Goal: Find specific page/section: Find specific page/section

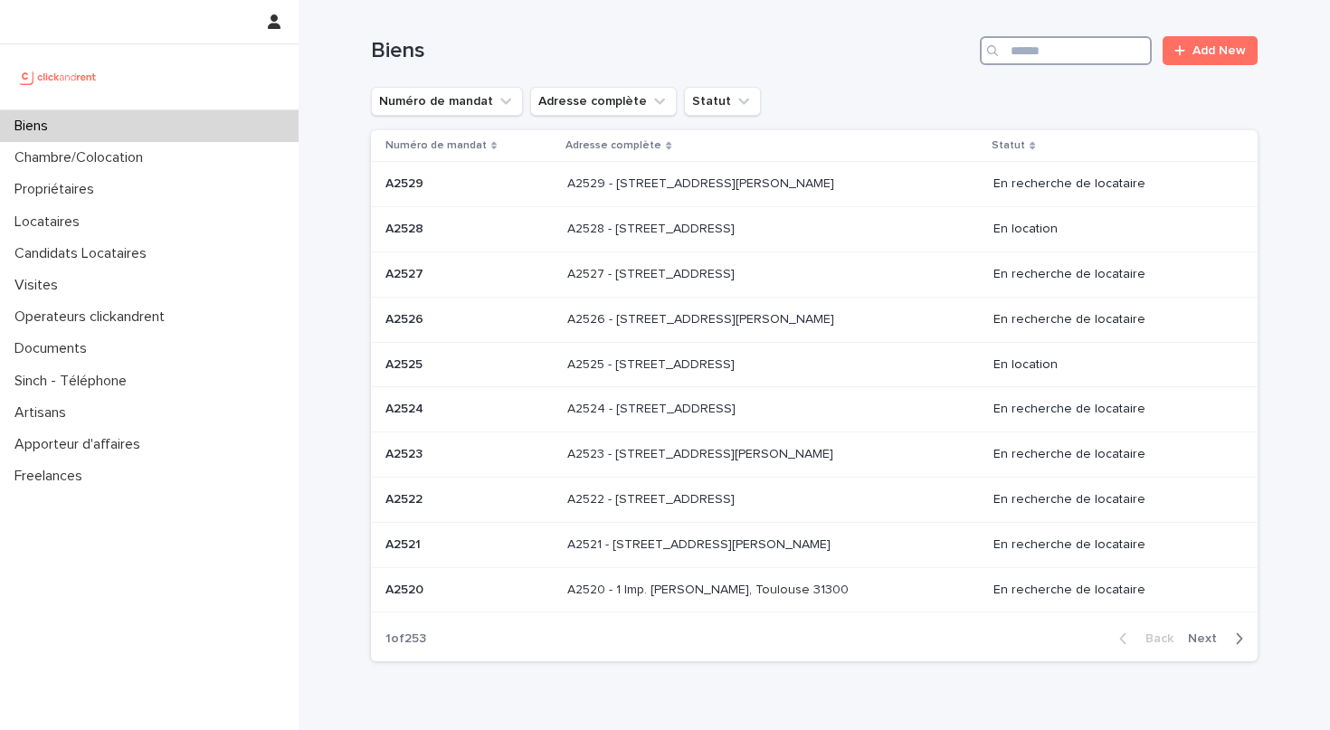
click at [1058, 56] on input "Search" at bounding box center [1066, 50] width 172 height 29
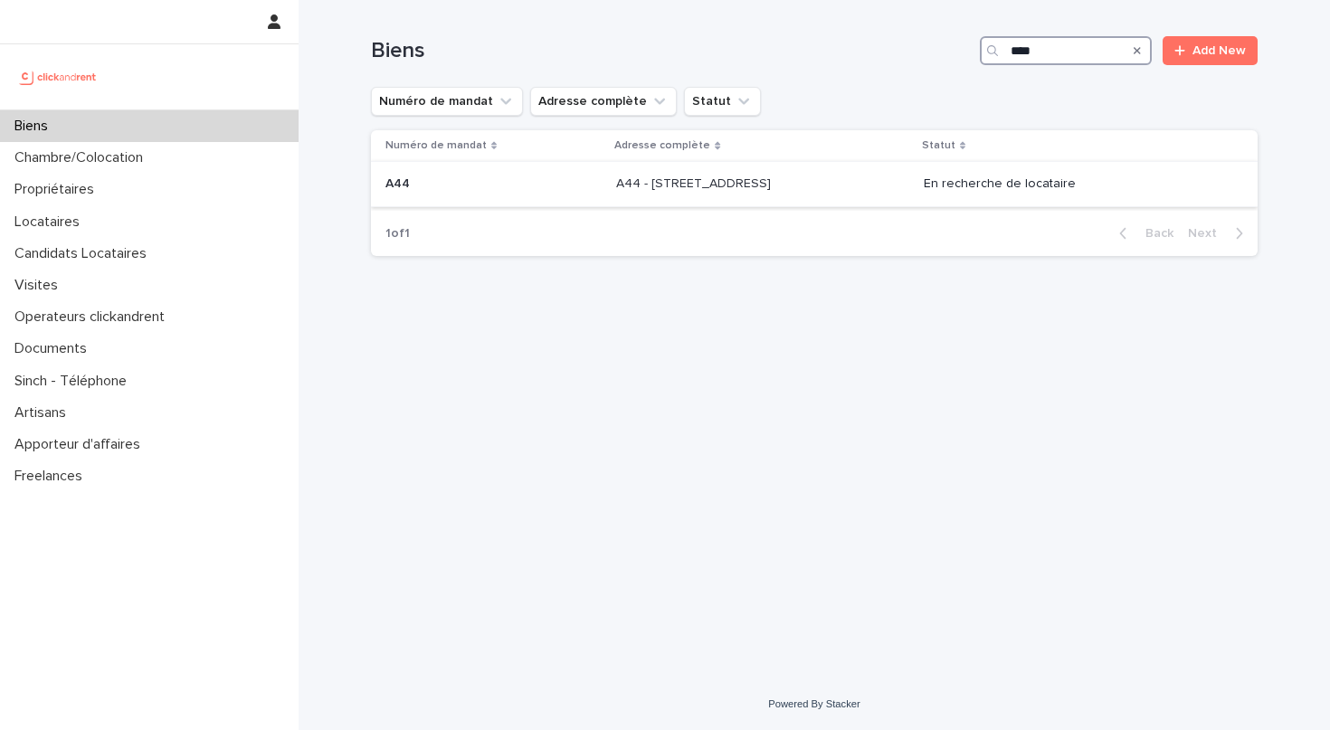
type input "***"
click at [908, 194] on div "A44 - [STREET_ADDRESS] A44 - [STREET_ADDRESS]" at bounding box center [762, 184] width 292 height 30
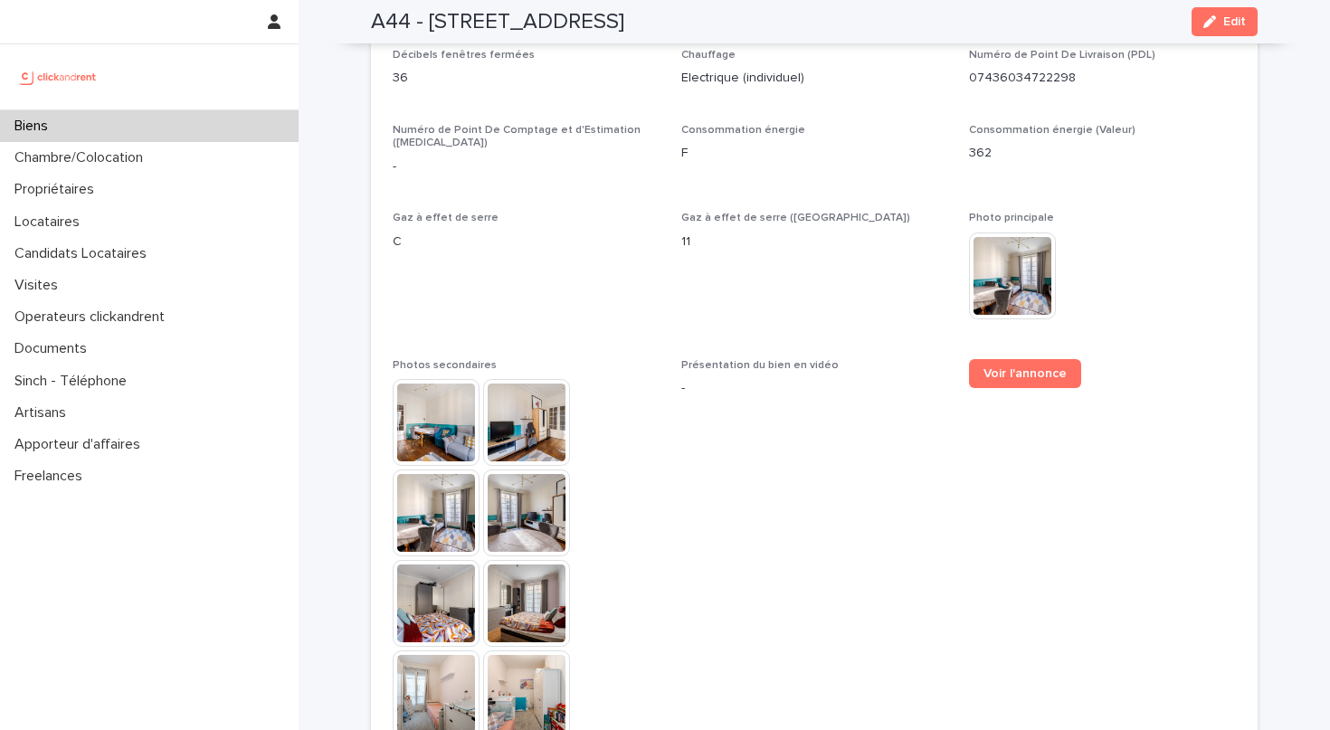
scroll to position [4374, 0]
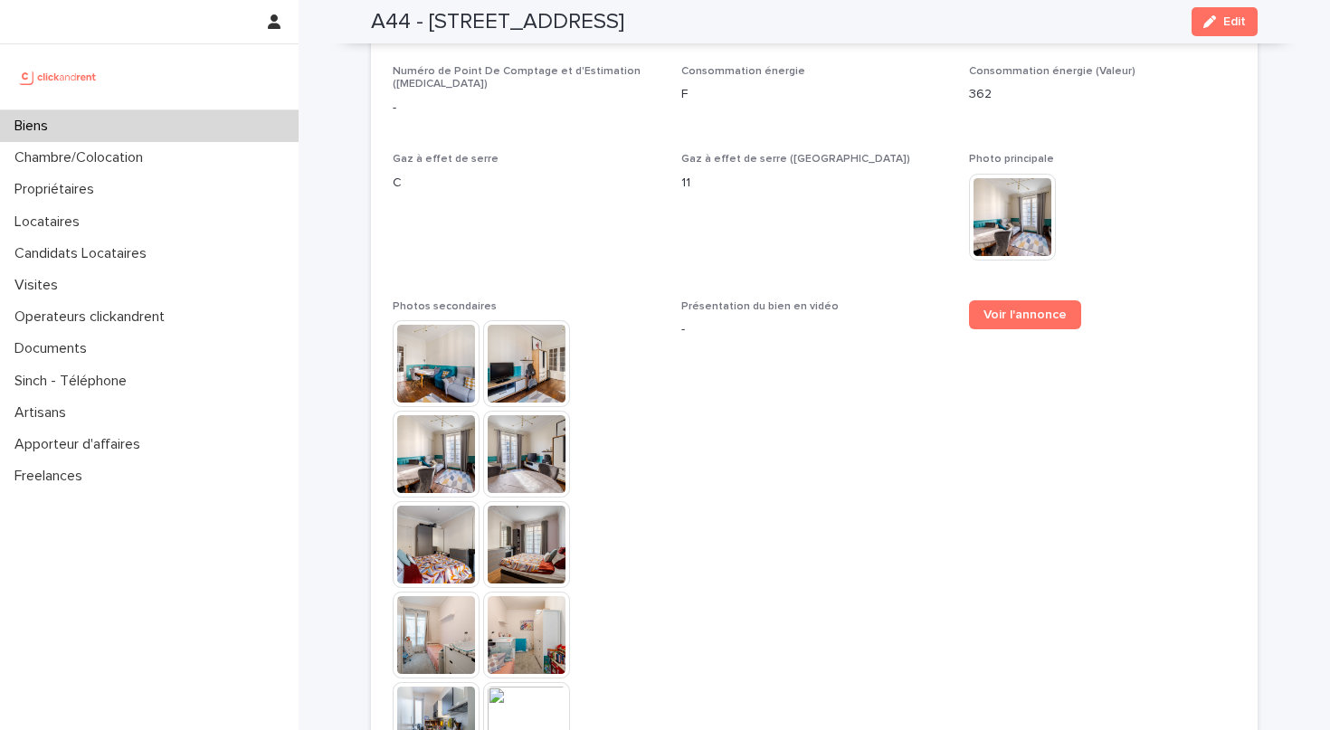
click at [431, 364] on img at bounding box center [436, 363] width 87 height 87
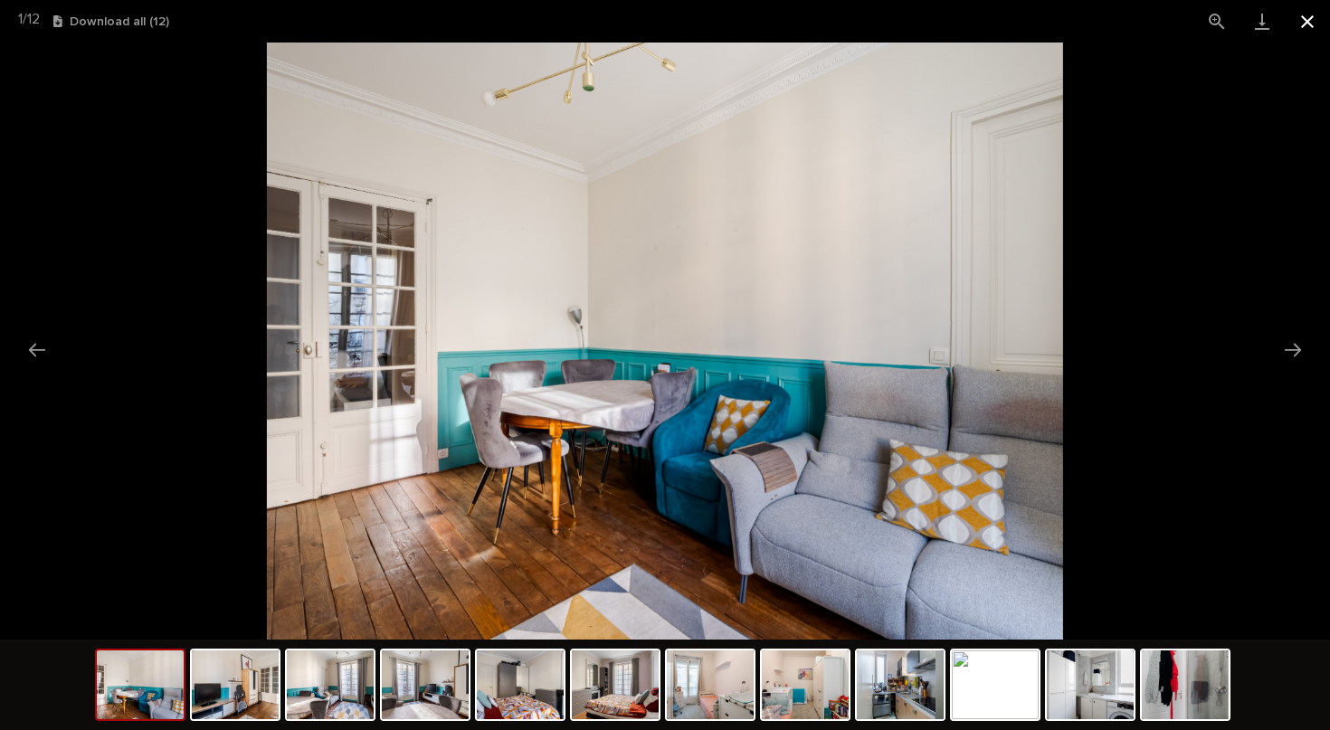
click at [1310, 13] on button "Close gallery" at bounding box center [1306, 21] width 45 height 43
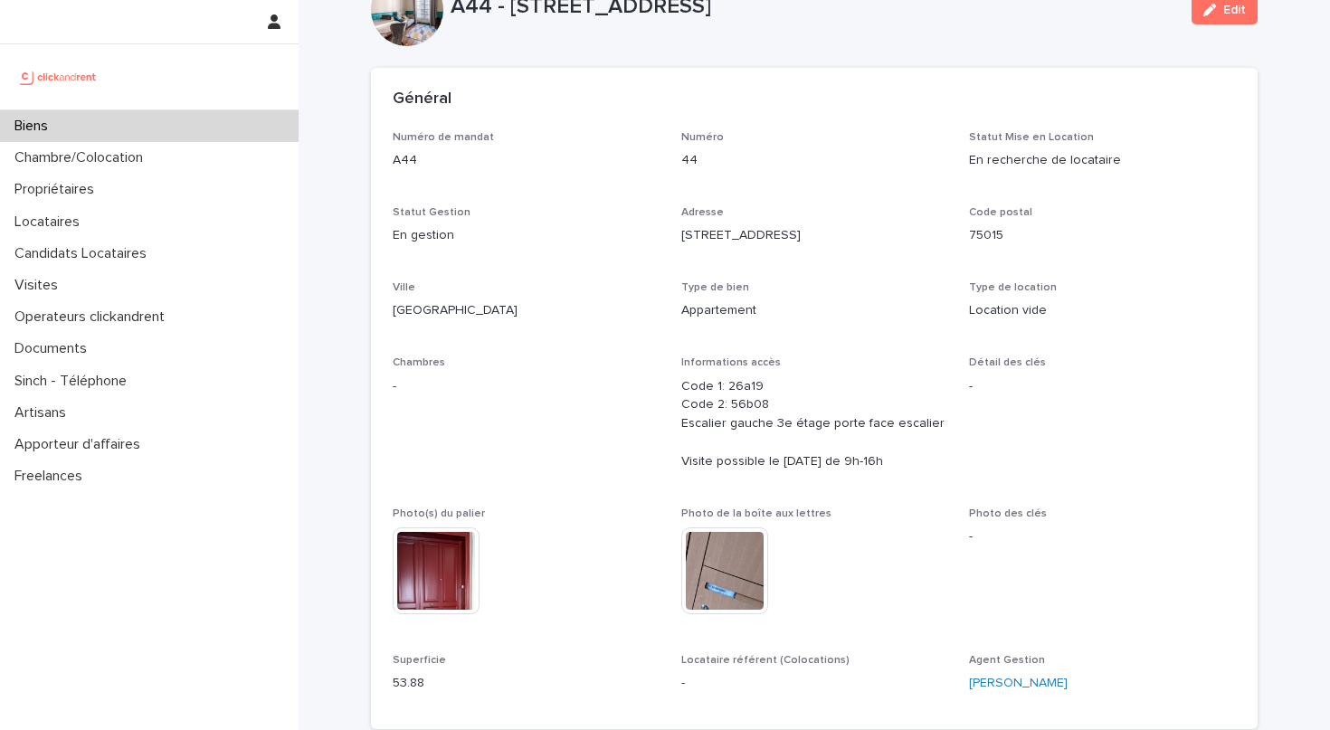
scroll to position [110, 0]
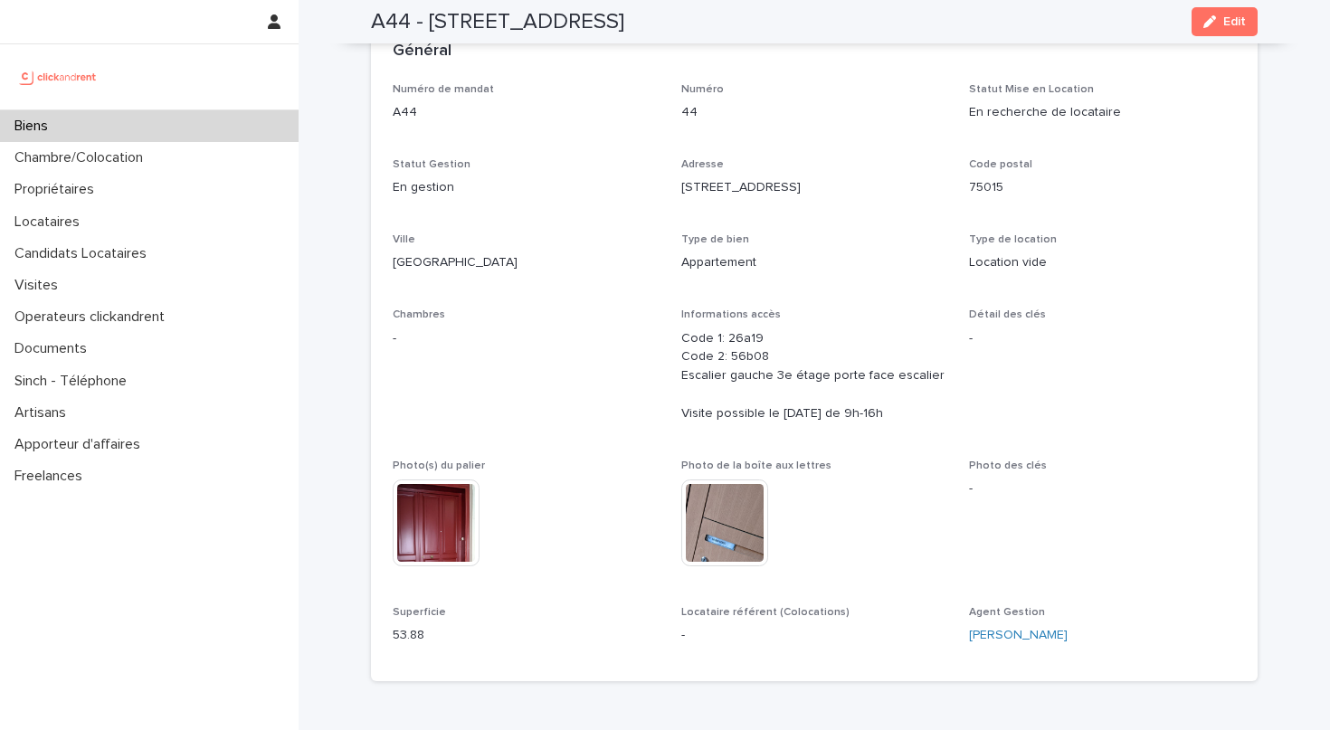
click at [422, 531] on img at bounding box center [436, 522] width 87 height 87
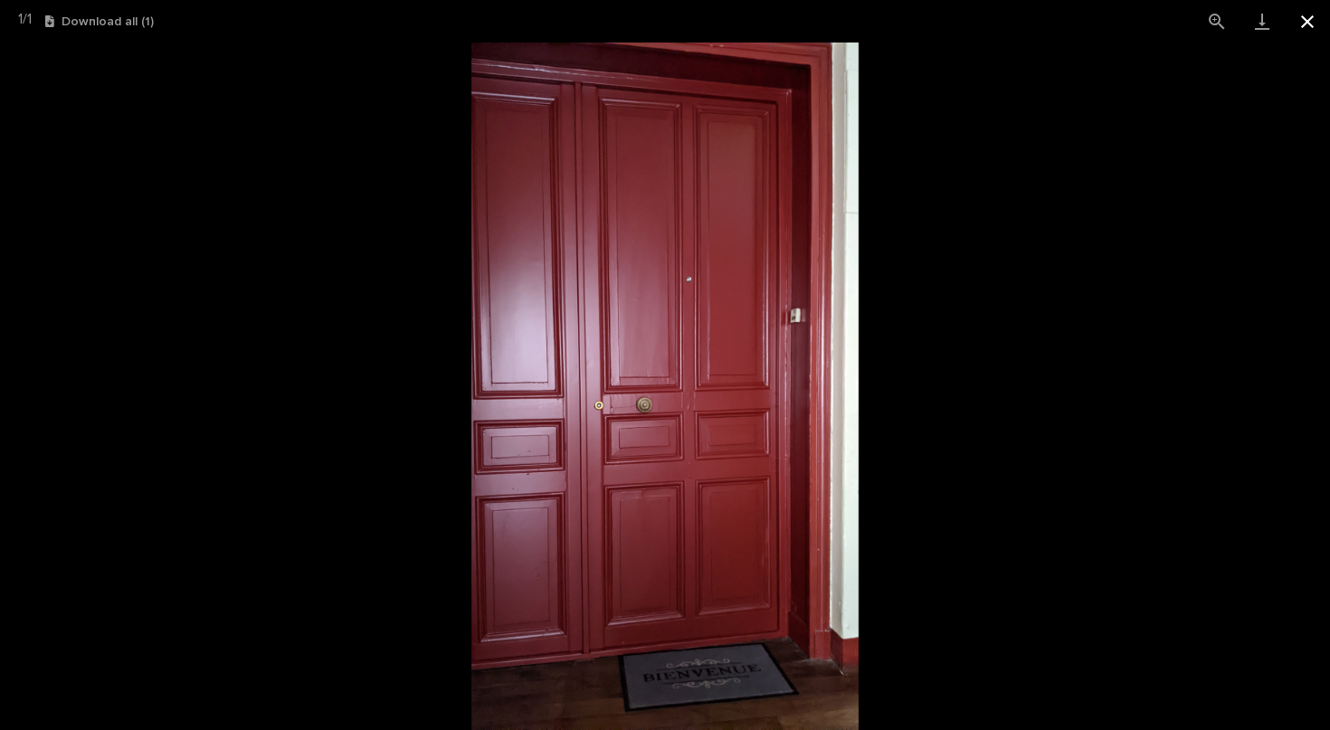
click at [1308, 22] on button "Close gallery" at bounding box center [1306, 21] width 45 height 43
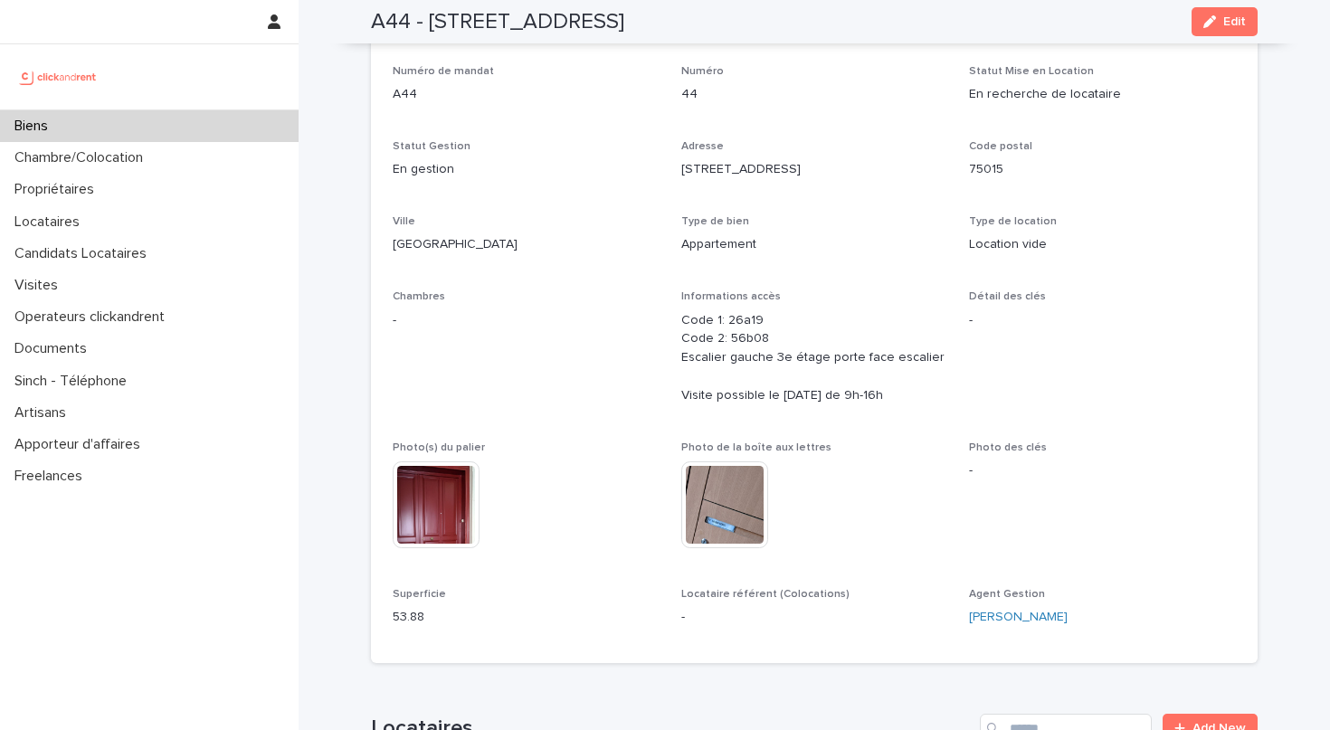
scroll to position [19, 0]
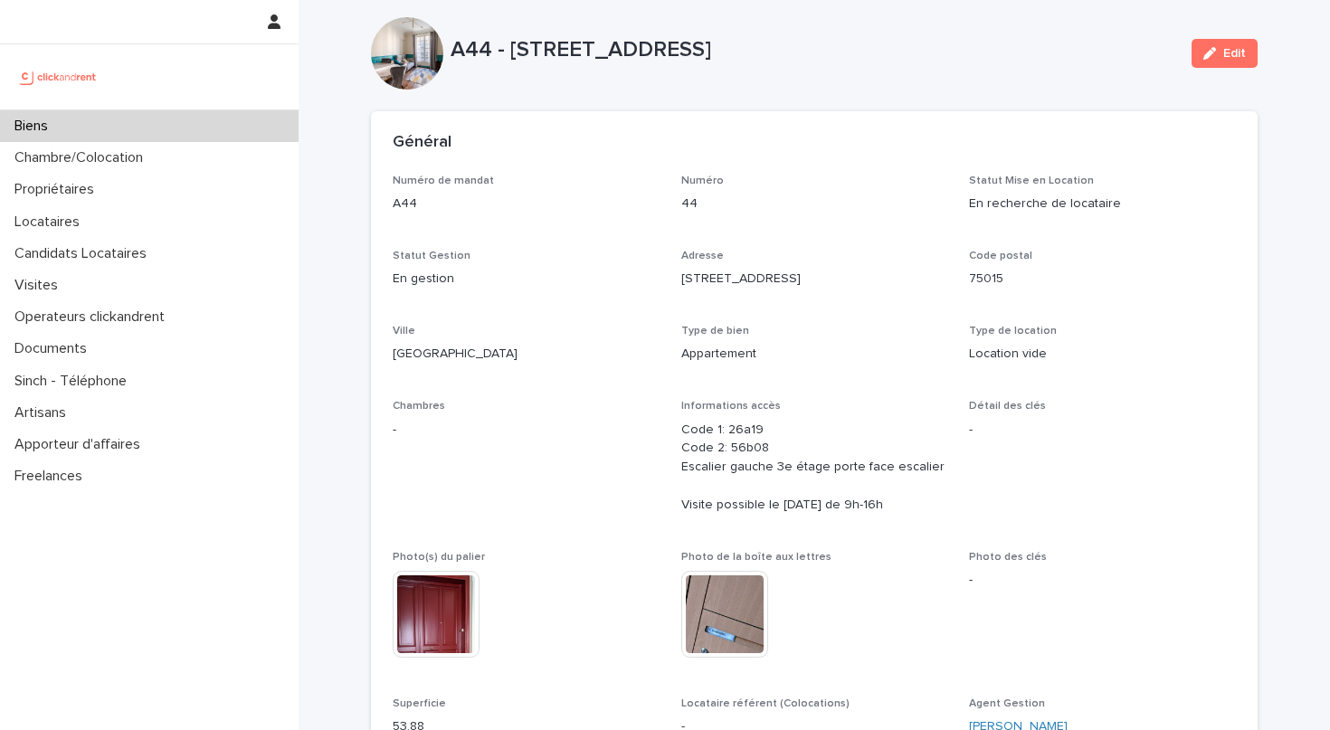
click at [176, 135] on div "Biens" at bounding box center [149, 126] width 298 height 32
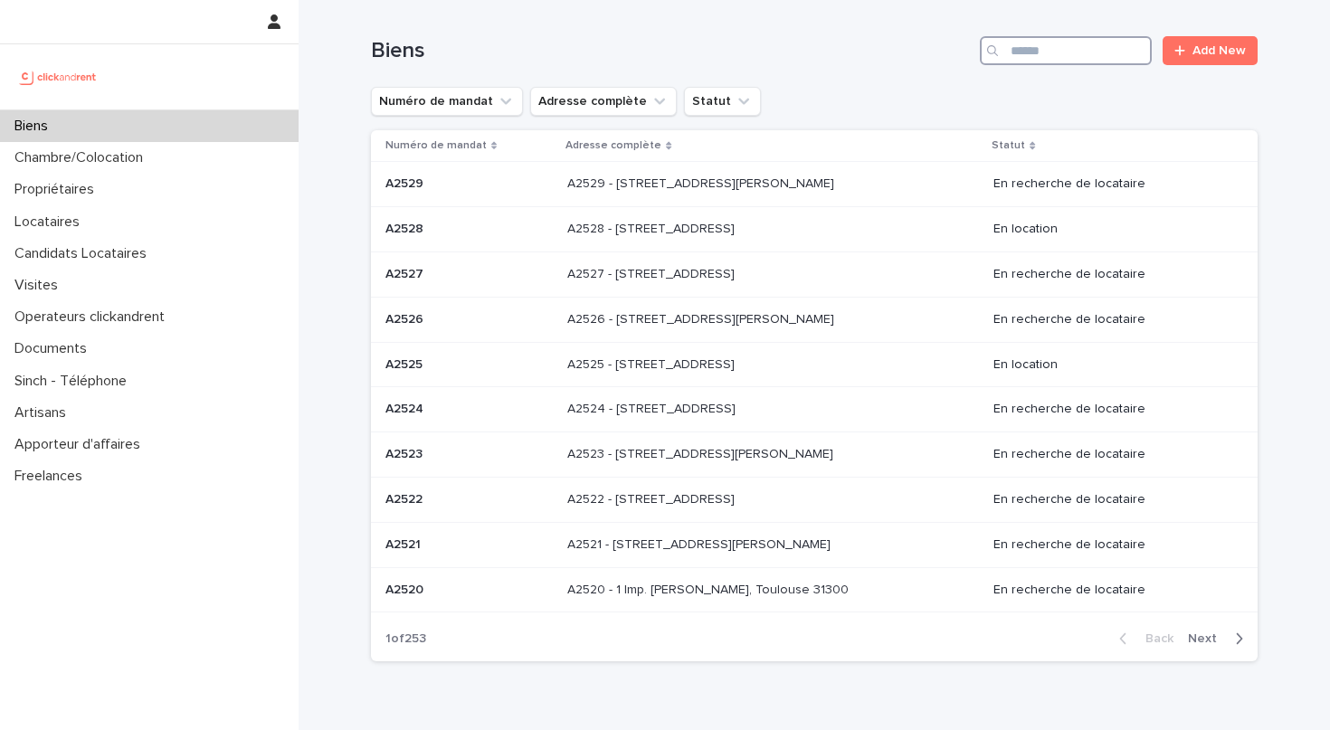
click at [1108, 56] on input "Search" at bounding box center [1066, 50] width 172 height 29
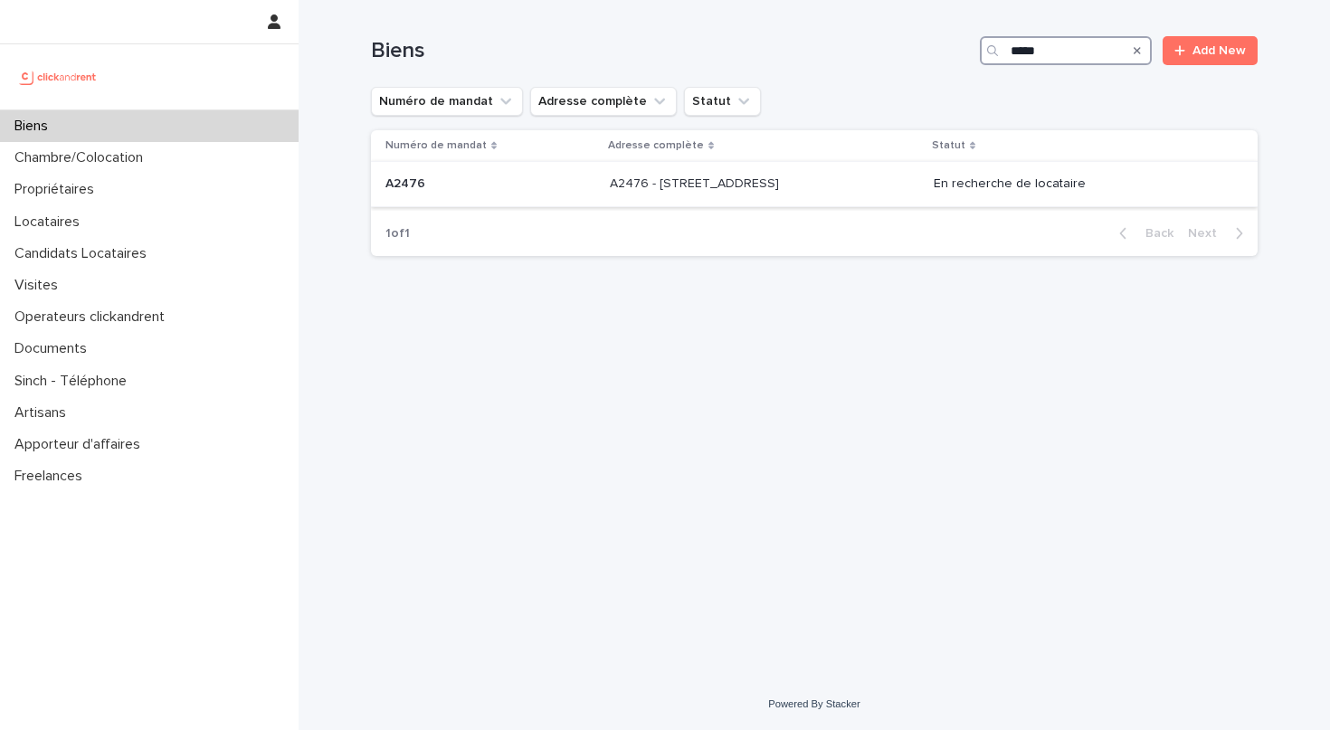
type input "*****"
click at [919, 184] on div "A2476 - [STREET_ADDRESS] A2476 - [STREET_ADDRESS]" at bounding box center [764, 184] width 309 height 30
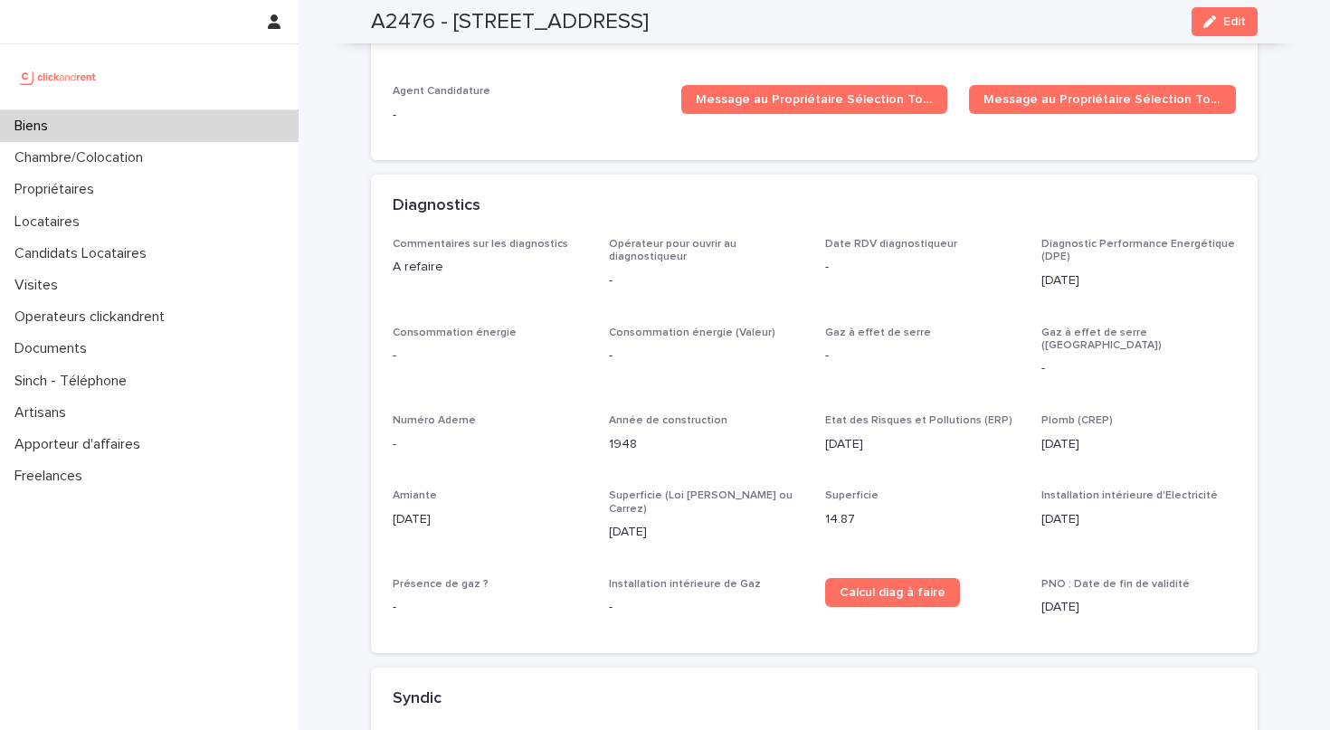
scroll to position [4339, 0]
